Goal: Transaction & Acquisition: Purchase product/service

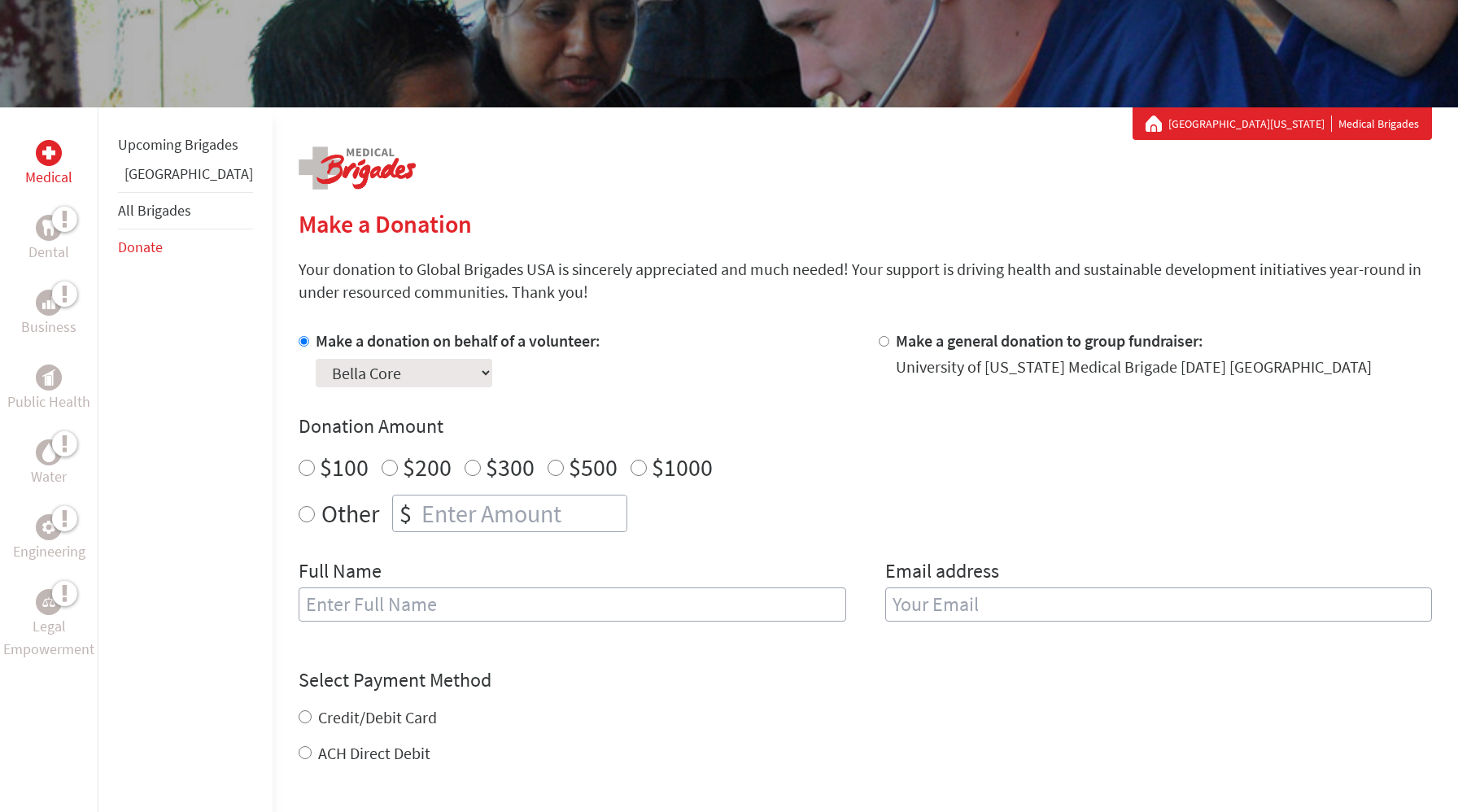
scroll to position [232, 0]
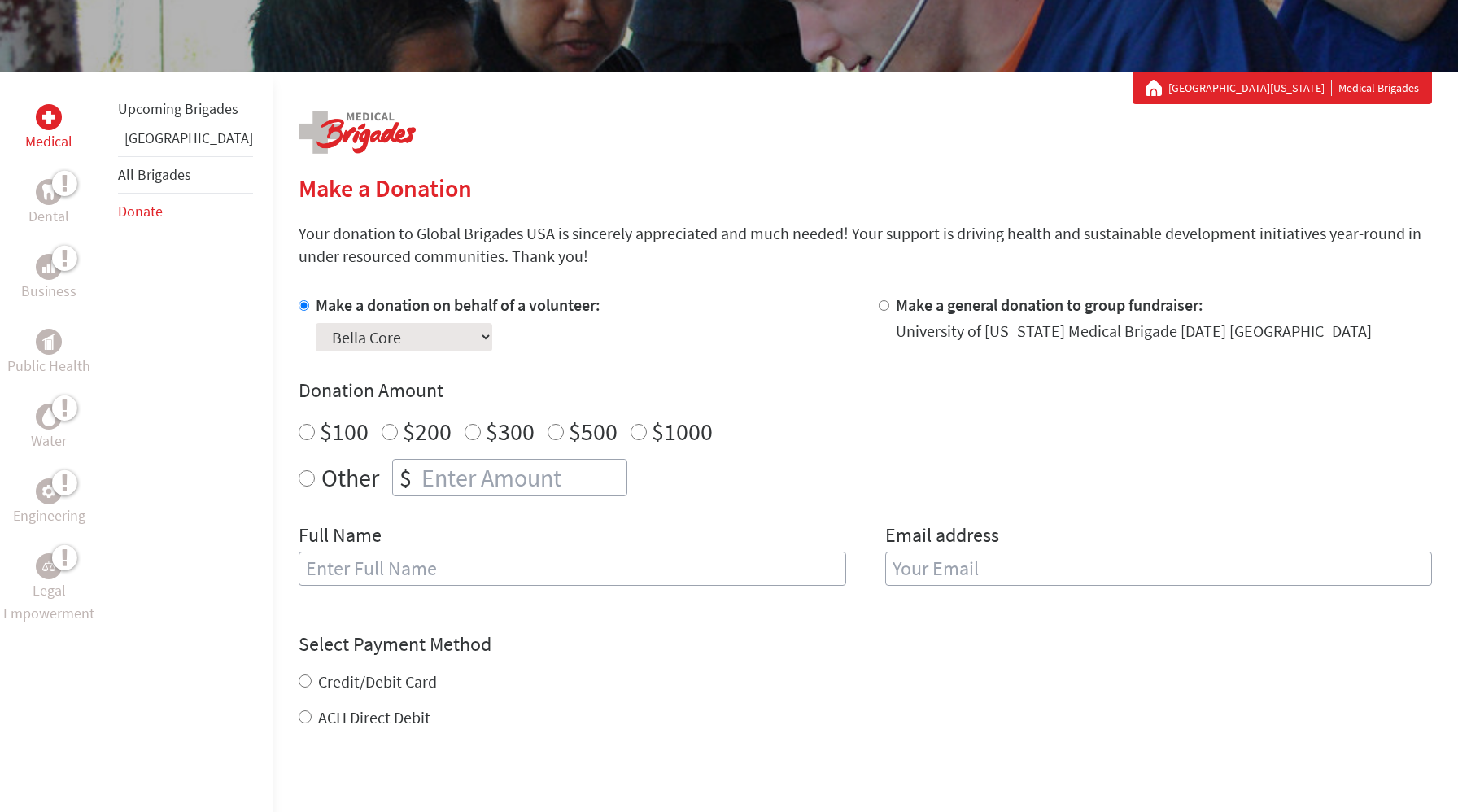
radio input "true"
click at [448, 482] on input "number" at bounding box center [522, 477] width 208 height 36
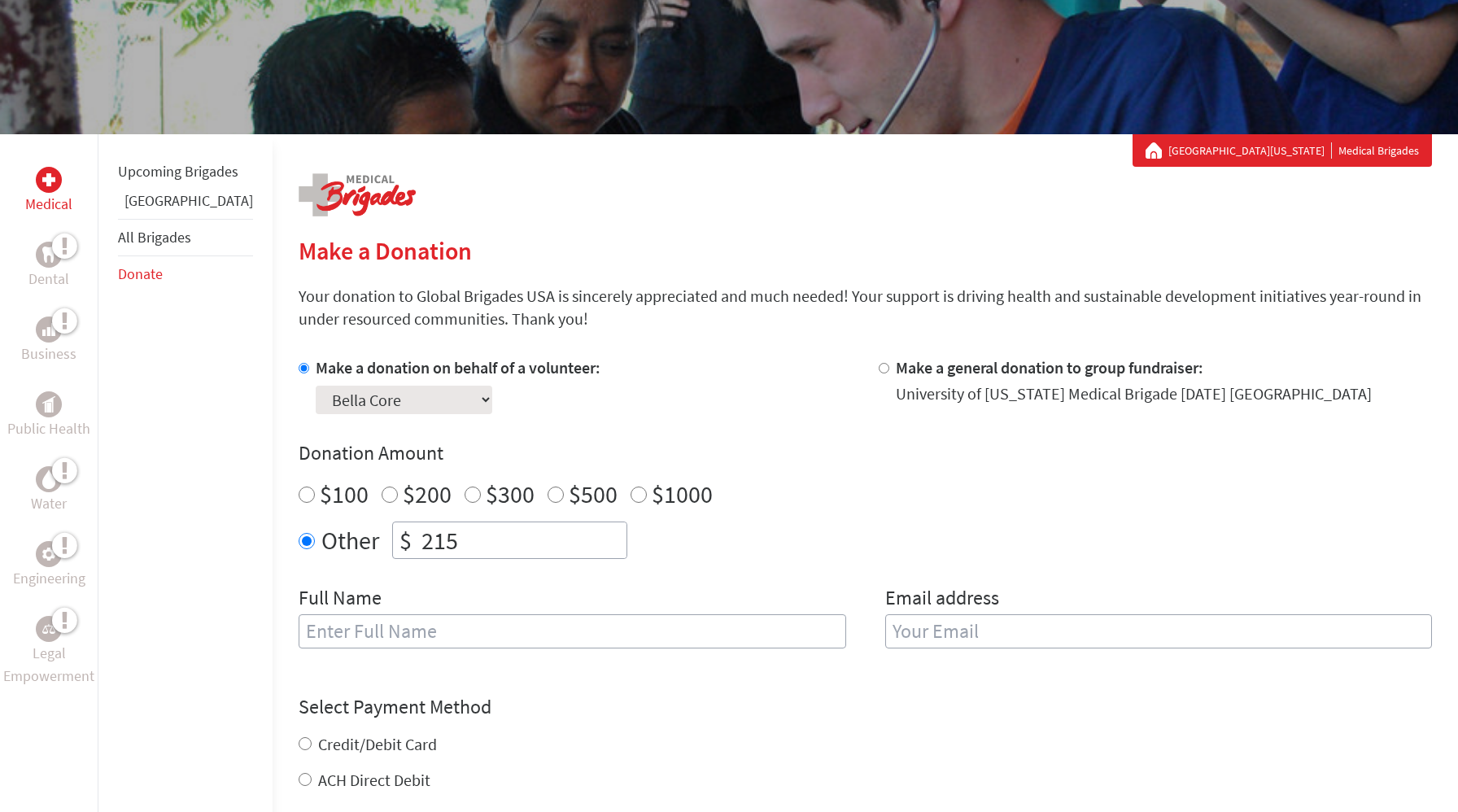
scroll to position [171, 0]
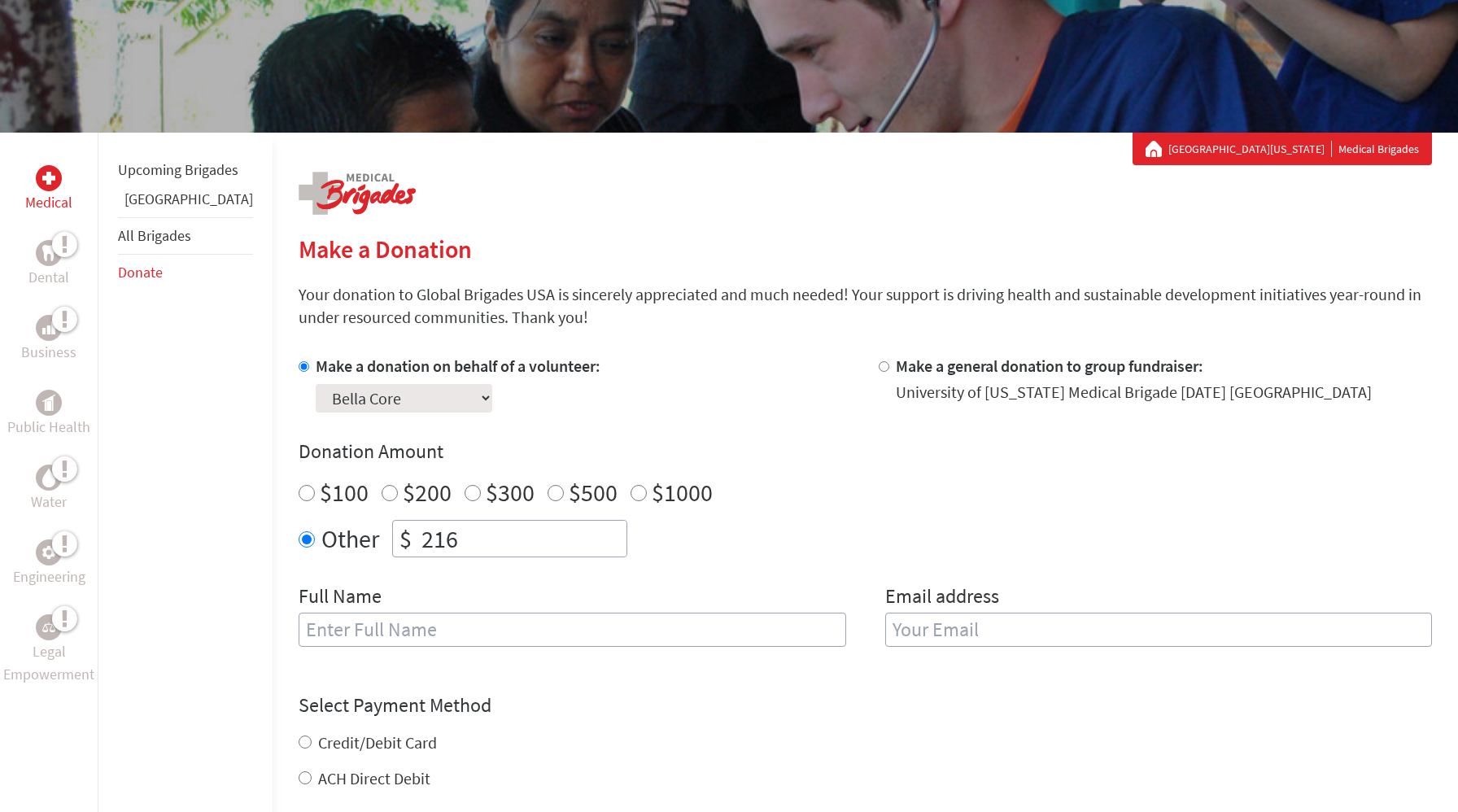
click at [582, 525] on input "216" at bounding box center [522, 538] width 208 height 36
click at [582, 525] on input "217" at bounding box center [522, 538] width 208 height 36
click at [582, 525] on input "218" at bounding box center [522, 538] width 208 height 36
click at [582, 525] on input "219" at bounding box center [522, 538] width 208 height 36
click at [582, 525] on input "220" at bounding box center [522, 538] width 208 height 36
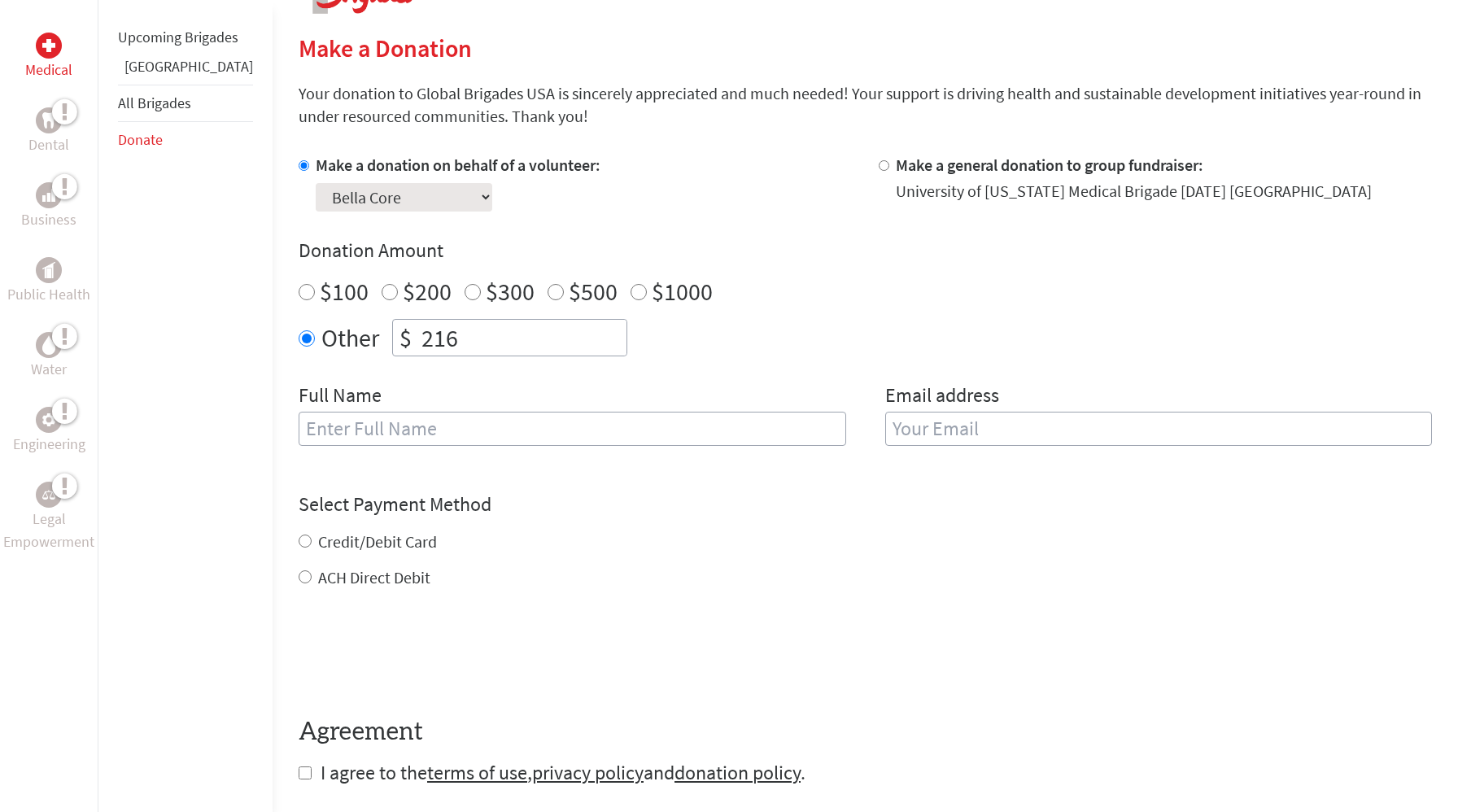
scroll to position [308, 0]
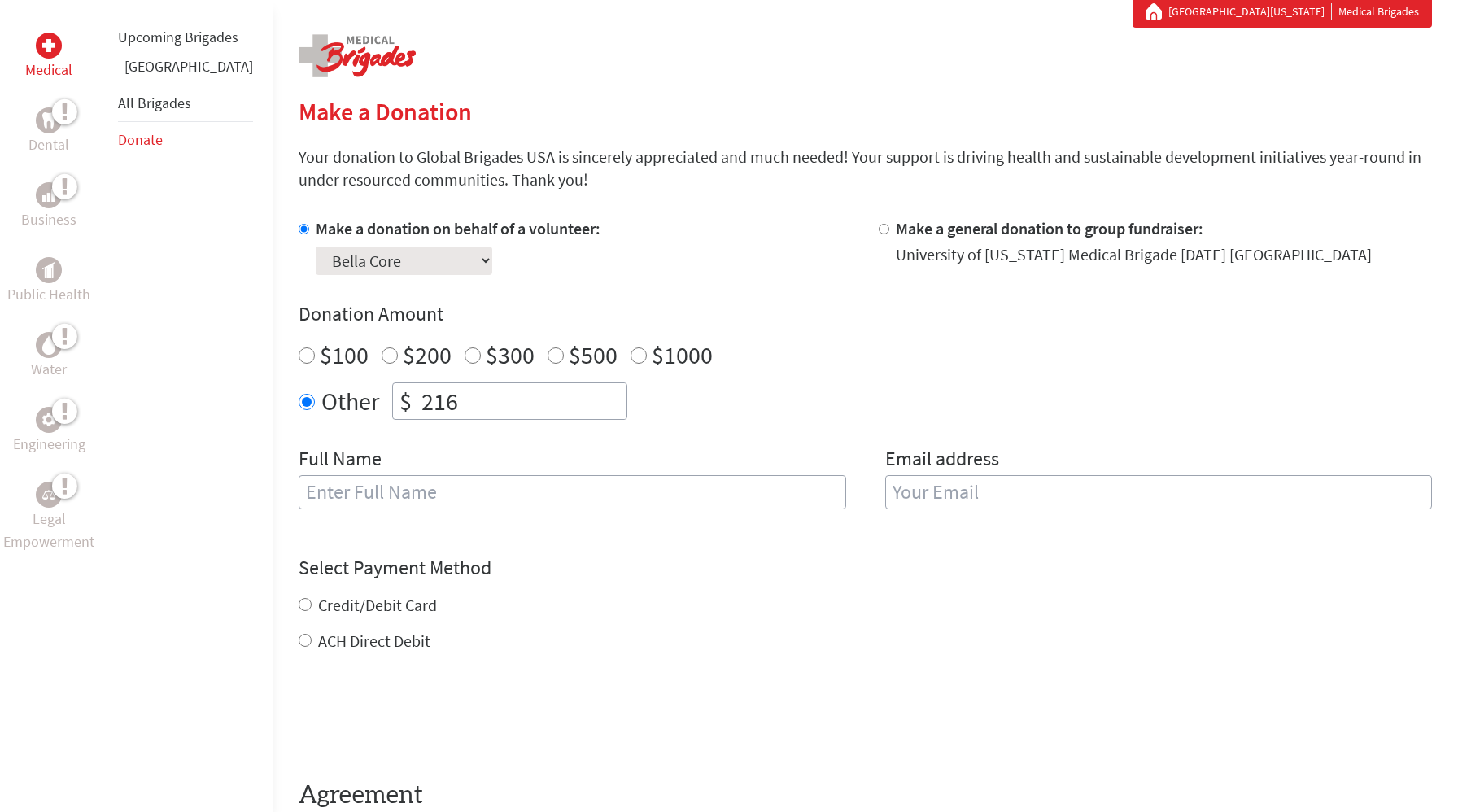
type input "216"
drag, startPoint x: 435, startPoint y: 415, endPoint x: 364, endPoint y: 415, distance: 71.0
click at [392, 415] on div "$ 216" at bounding box center [510, 401] width 235 height 37
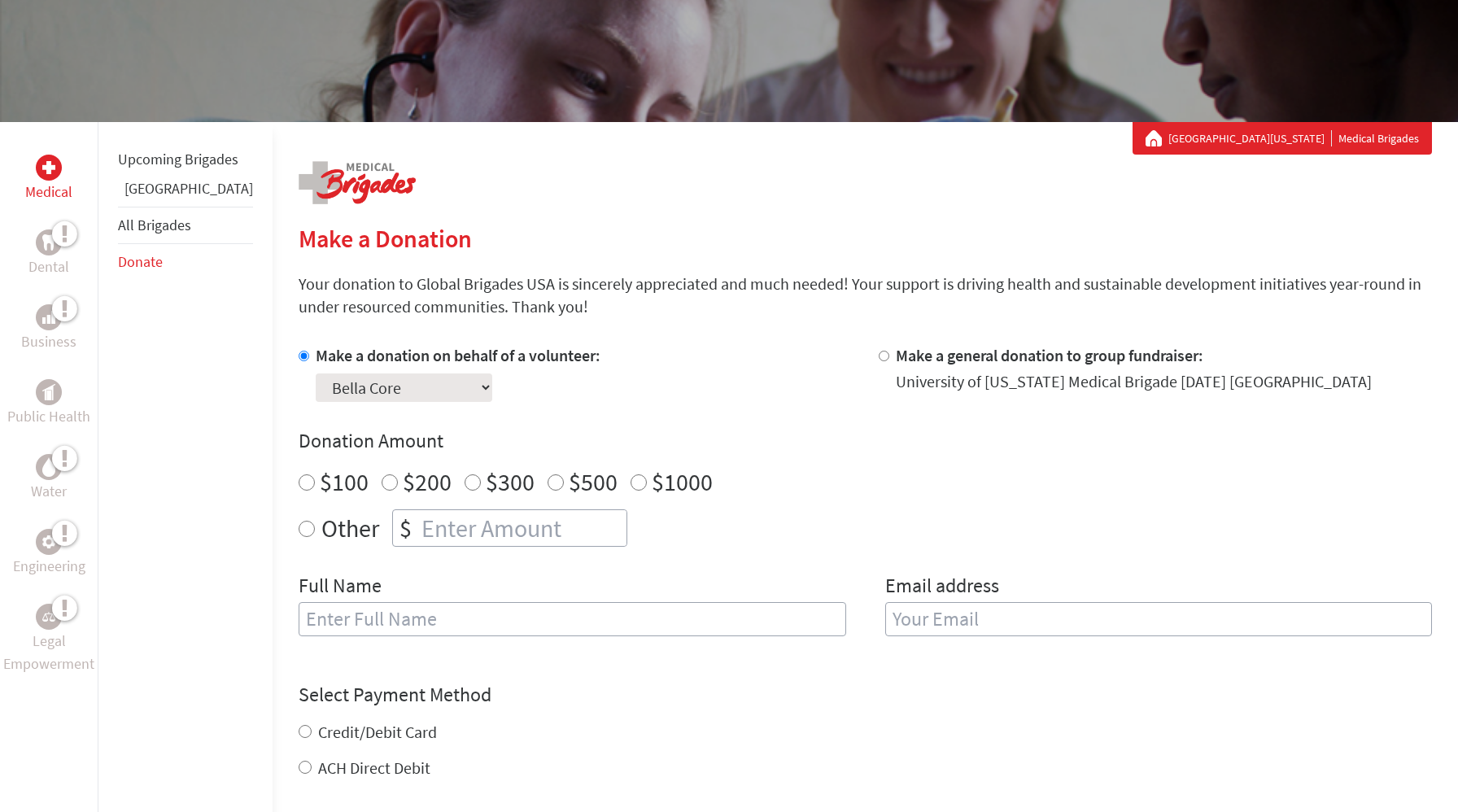
scroll to position [181, 0]
radio input "true"
click at [418, 520] on input "number" at bounding box center [522, 529] width 208 height 36
type input "250"
click at [417, 625] on input "text" at bounding box center [572, 620] width 548 height 34
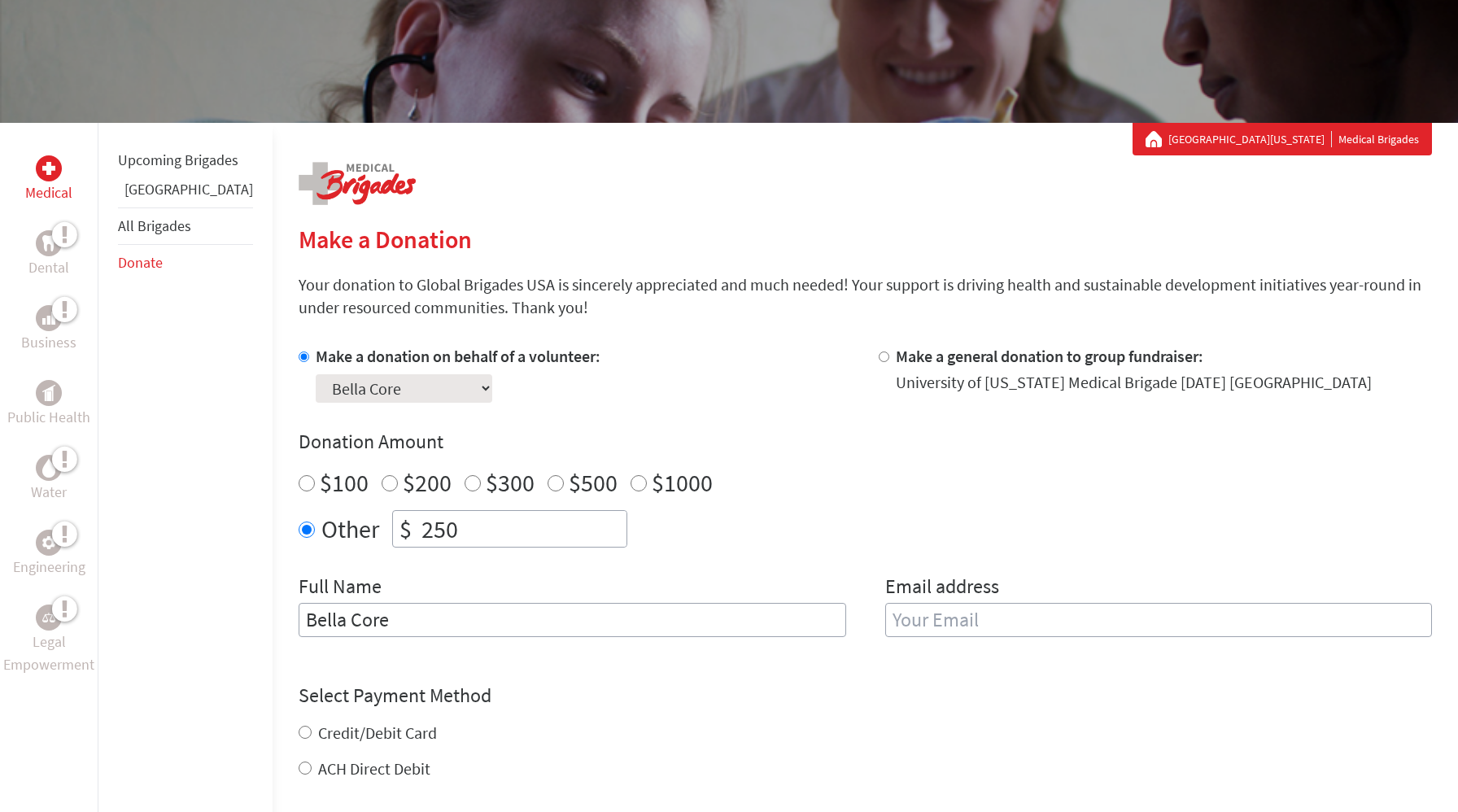
type input "Bella Core"
click at [1039, 622] on input "email" at bounding box center [1159, 620] width 548 height 34
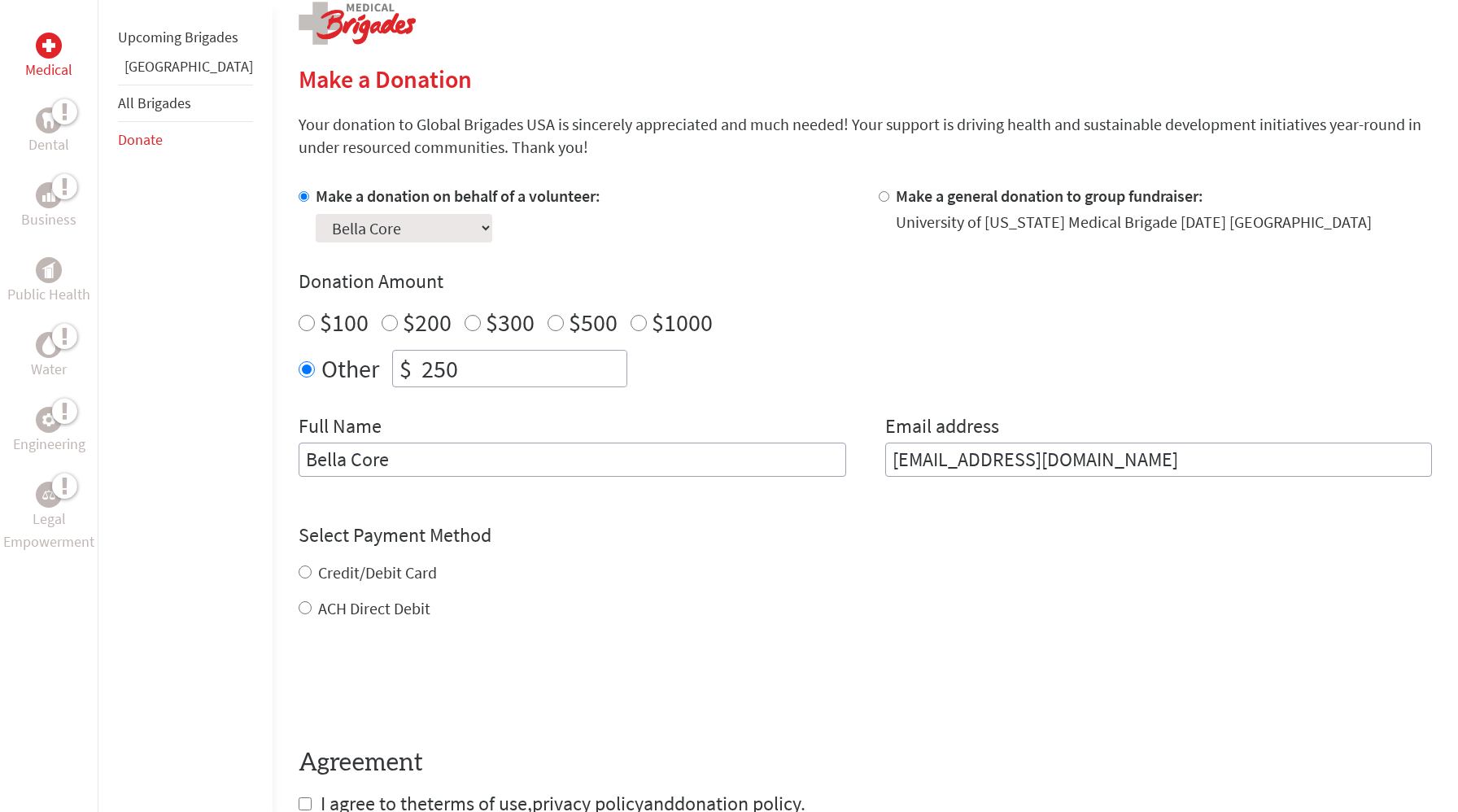
scroll to position [368, 0]
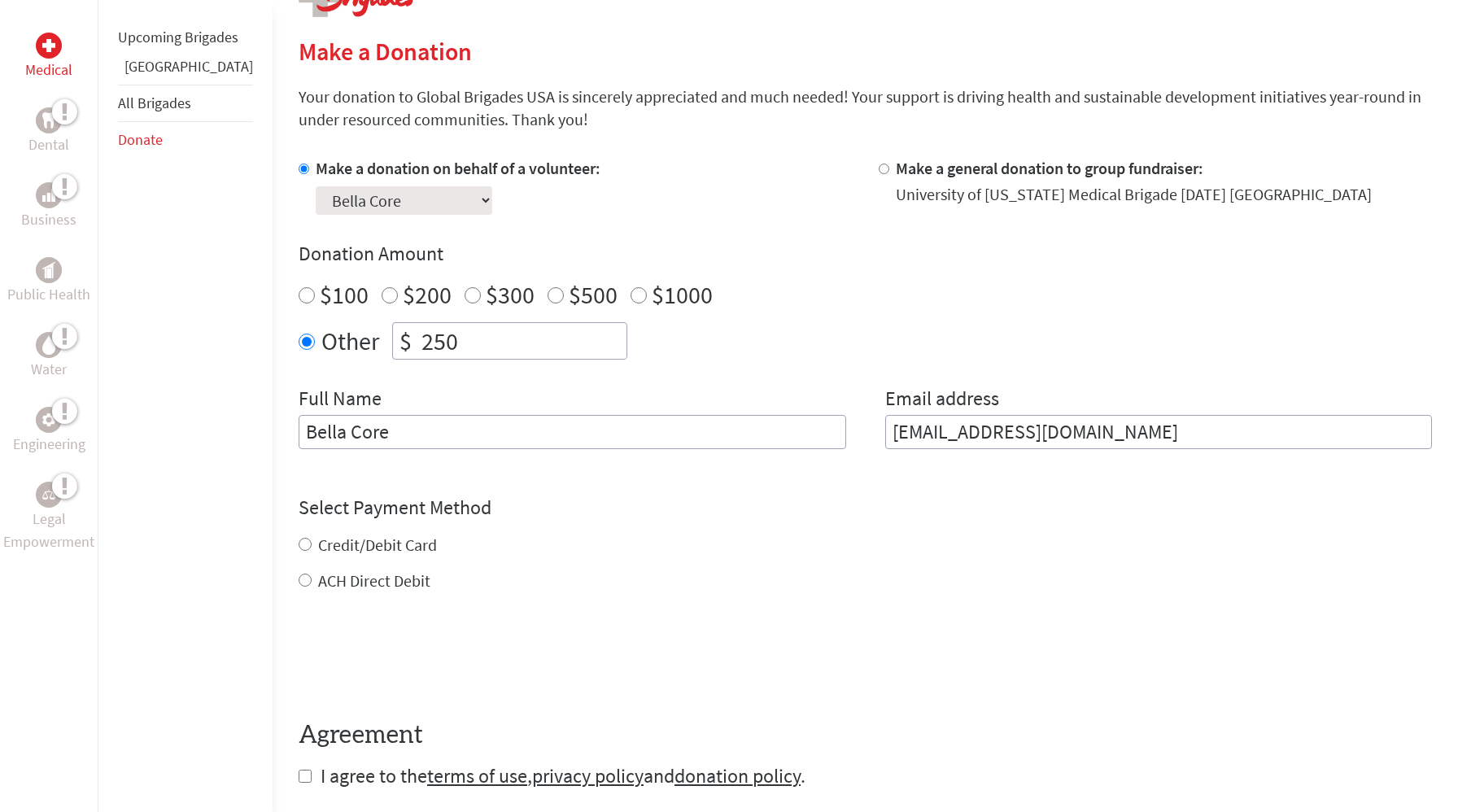
type input "bellakcore@gmail.com"
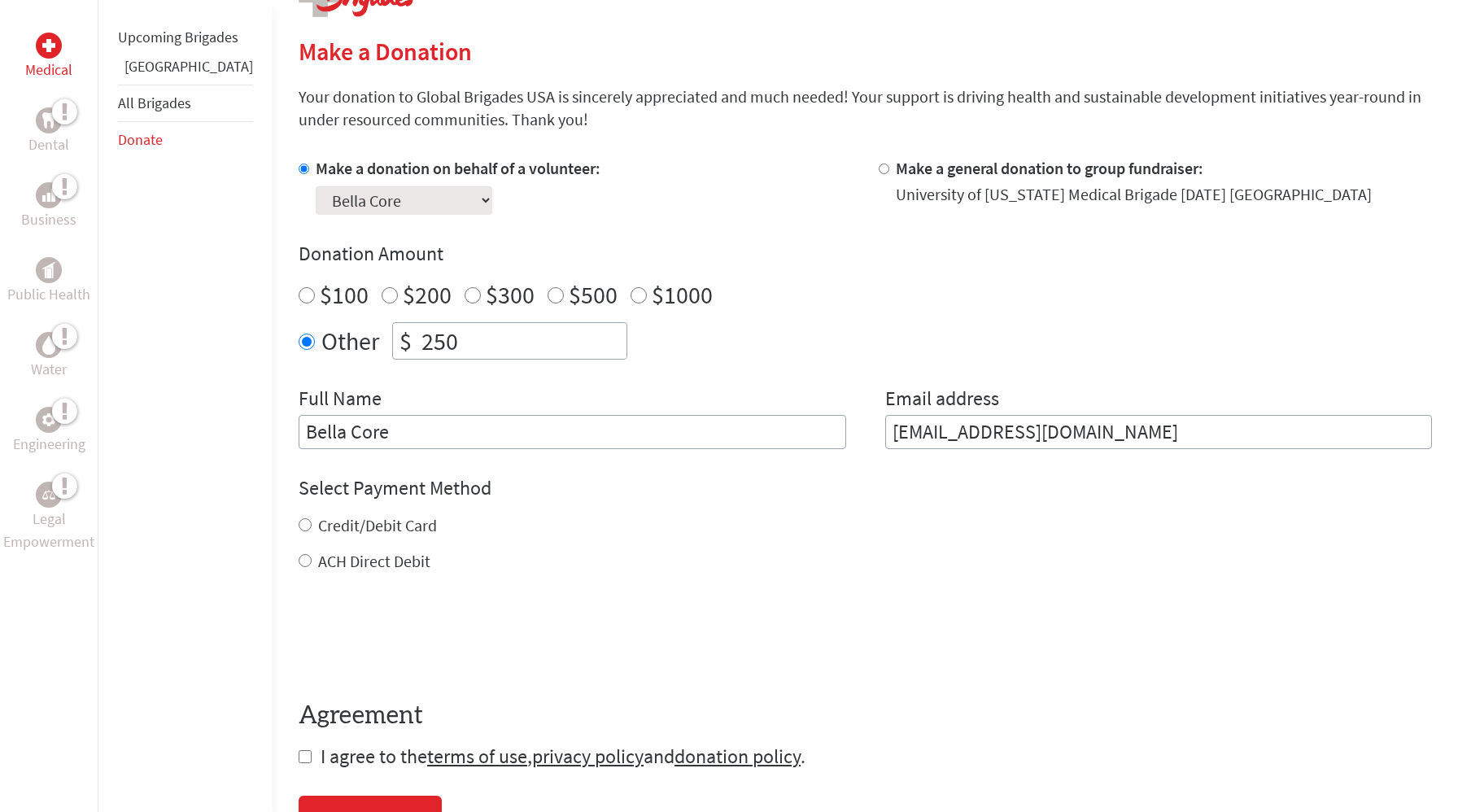
click at [363, 545] on div "Credit/Debit Card ACH Direct Debit" at bounding box center [865, 543] width 1133 height 59
click at [318, 530] on label "Credit/Debit Card" at bounding box center [378, 525] width 119 height 21
click at [298, 530] on input "Credit/Debit Card" at bounding box center [305, 525] width 13 height 13
radio input "true"
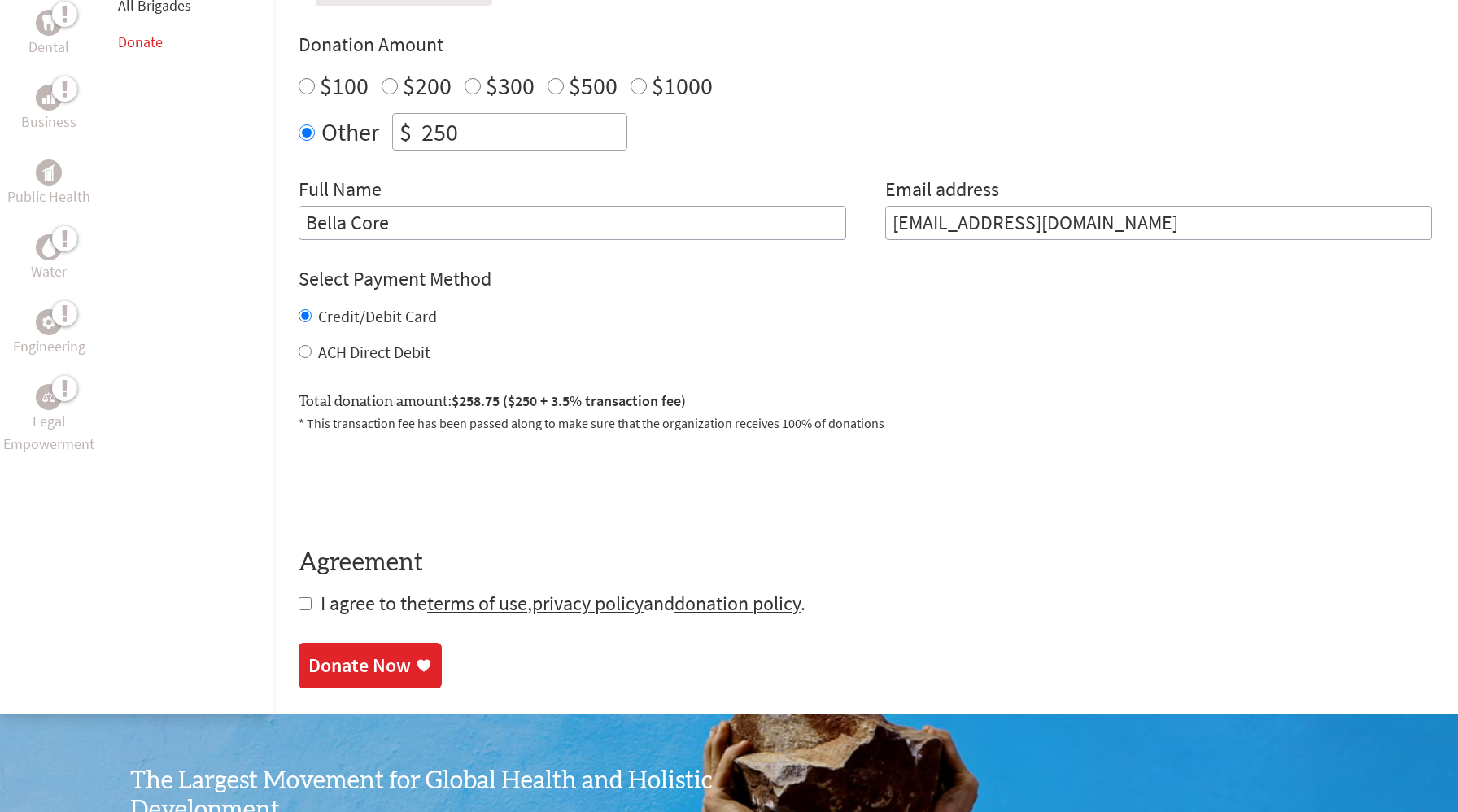
scroll to position [583, 0]
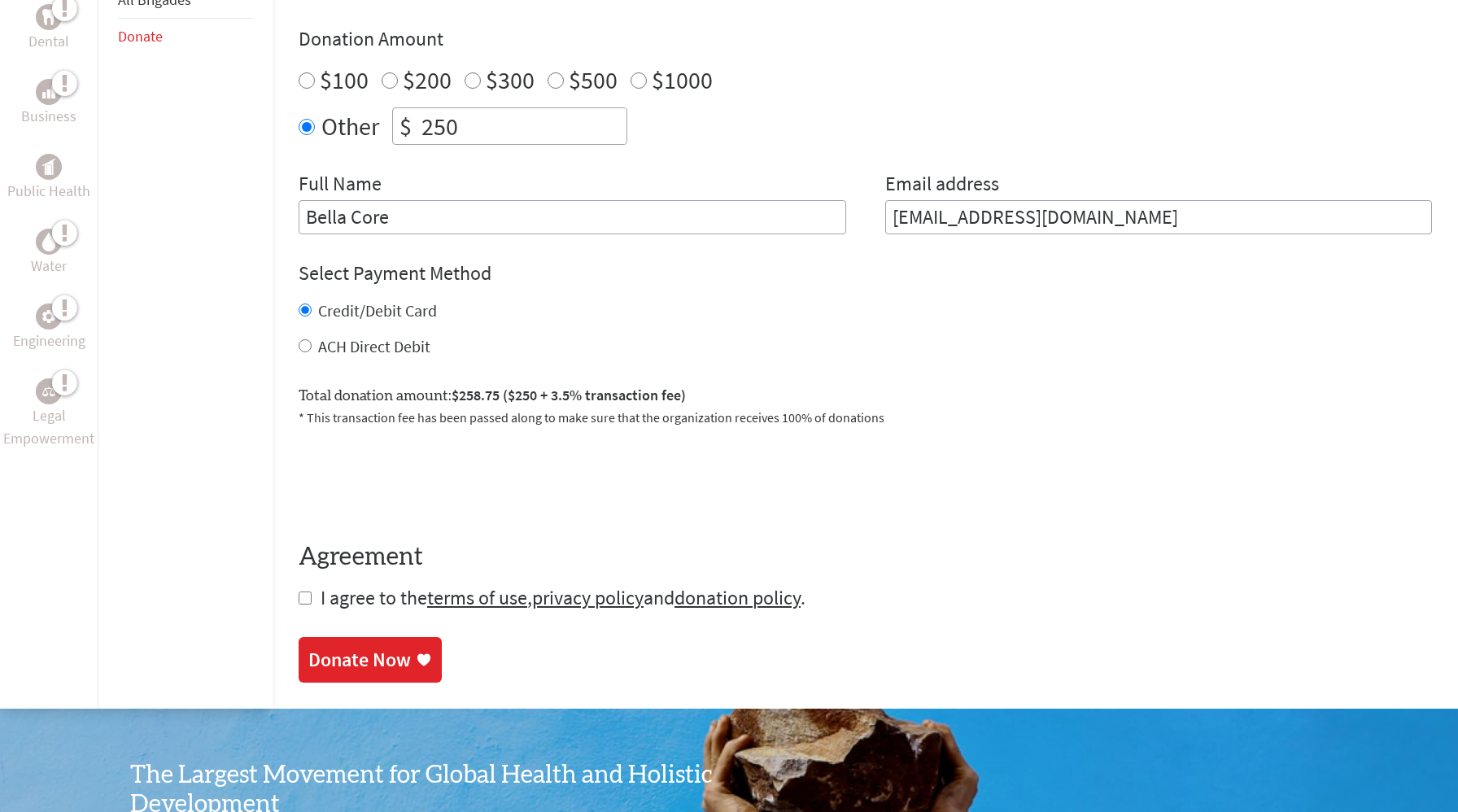
click at [298, 601] on input "checkbox" at bounding box center [305, 598] width 13 height 13
checkbox input "true"
click at [363, 665] on div "Donate Now" at bounding box center [359, 662] width 102 height 26
